Goal: Transaction & Acquisition: Purchase product/service

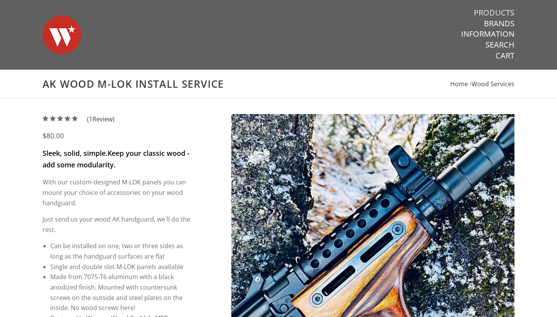
click at [489, 13] on link "Products" at bounding box center [494, 13] width 41 height 10
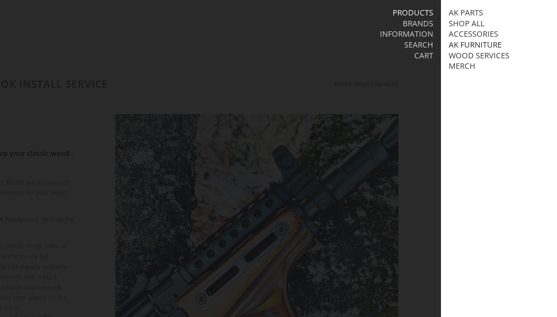
click at [468, 43] on link "AK Furniture" at bounding box center [475, 45] width 53 height 10
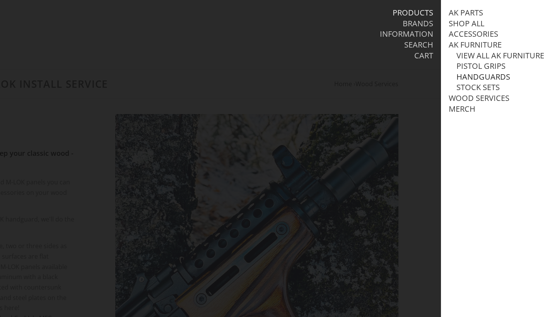
click at [472, 76] on link "Handguards" at bounding box center [484, 77] width 54 height 10
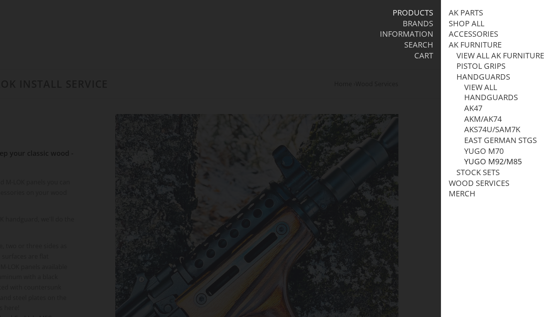
click at [490, 159] on link "Yugo M92/M85" at bounding box center [493, 162] width 58 height 10
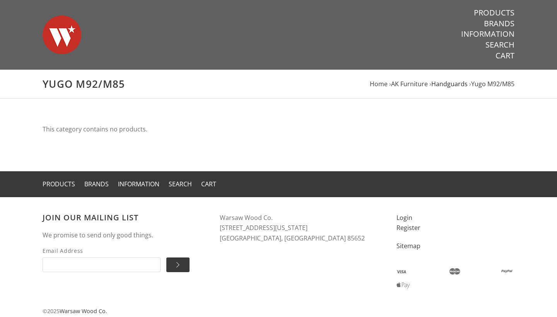
click at [449, 86] on span "Handguards" at bounding box center [450, 84] width 36 height 9
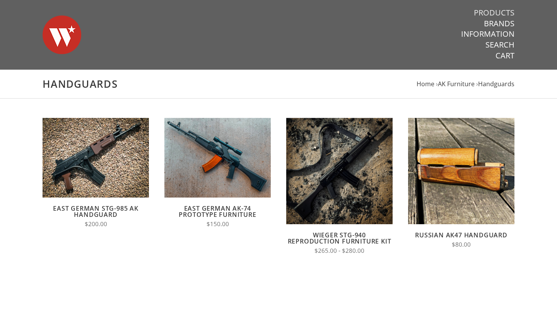
click at [498, 11] on link "Products" at bounding box center [494, 13] width 41 height 10
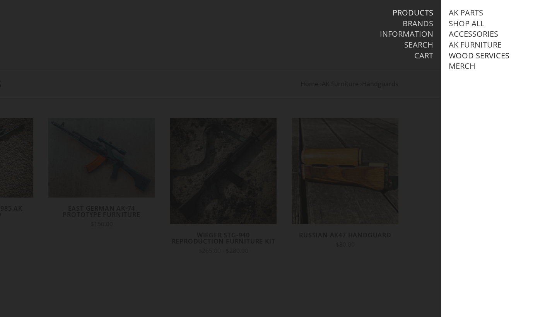
click at [479, 53] on link "Wood Services" at bounding box center [479, 56] width 61 height 10
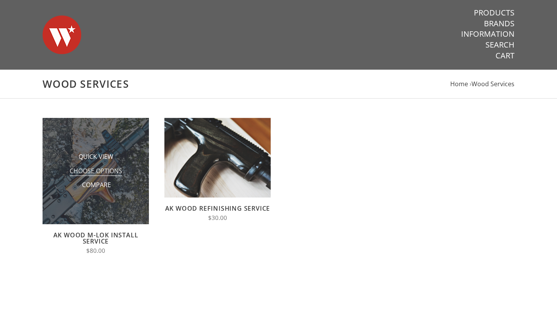
click at [108, 172] on span "Choose Options" at bounding box center [96, 172] width 53 height 10
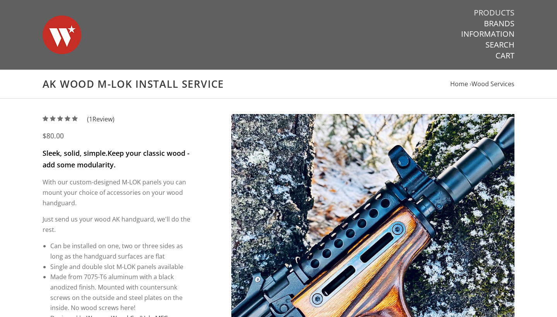
click at [496, 12] on link "Products" at bounding box center [494, 13] width 41 height 10
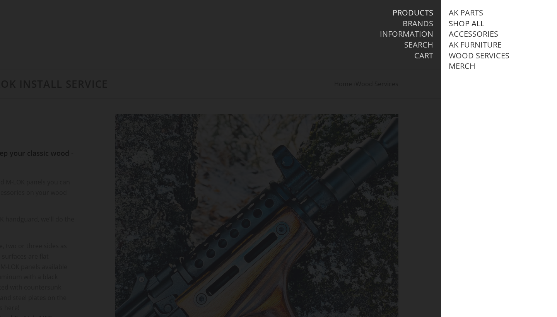
click at [473, 25] on link "Shop All" at bounding box center [467, 24] width 36 height 10
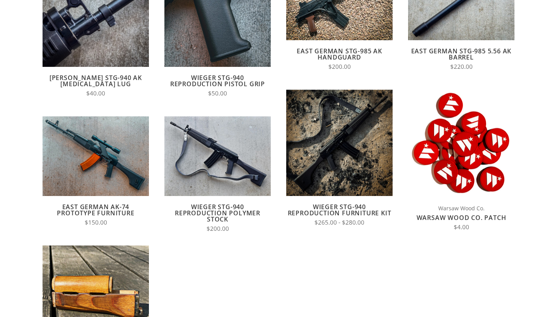
scroll to position [154, 0]
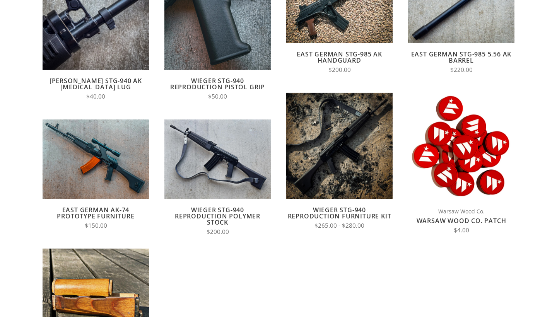
click at [338, 211] on link "Wieger STG-940 Reproduction Furniture Kit" at bounding box center [340, 213] width 104 height 15
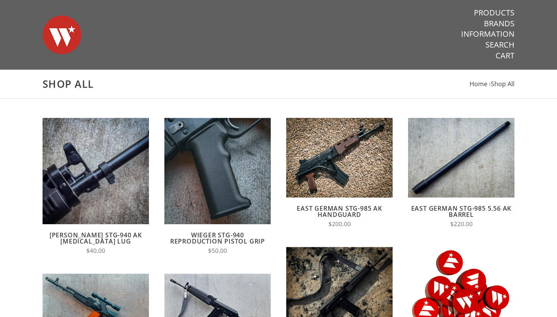
scroll to position [0, 0]
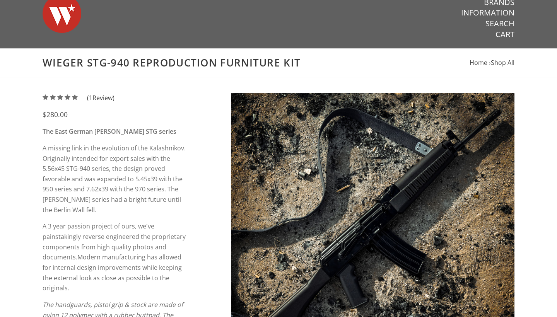
scroll to position [14, 0]
